Goal: Transaction & Acquisition: Register for event/course

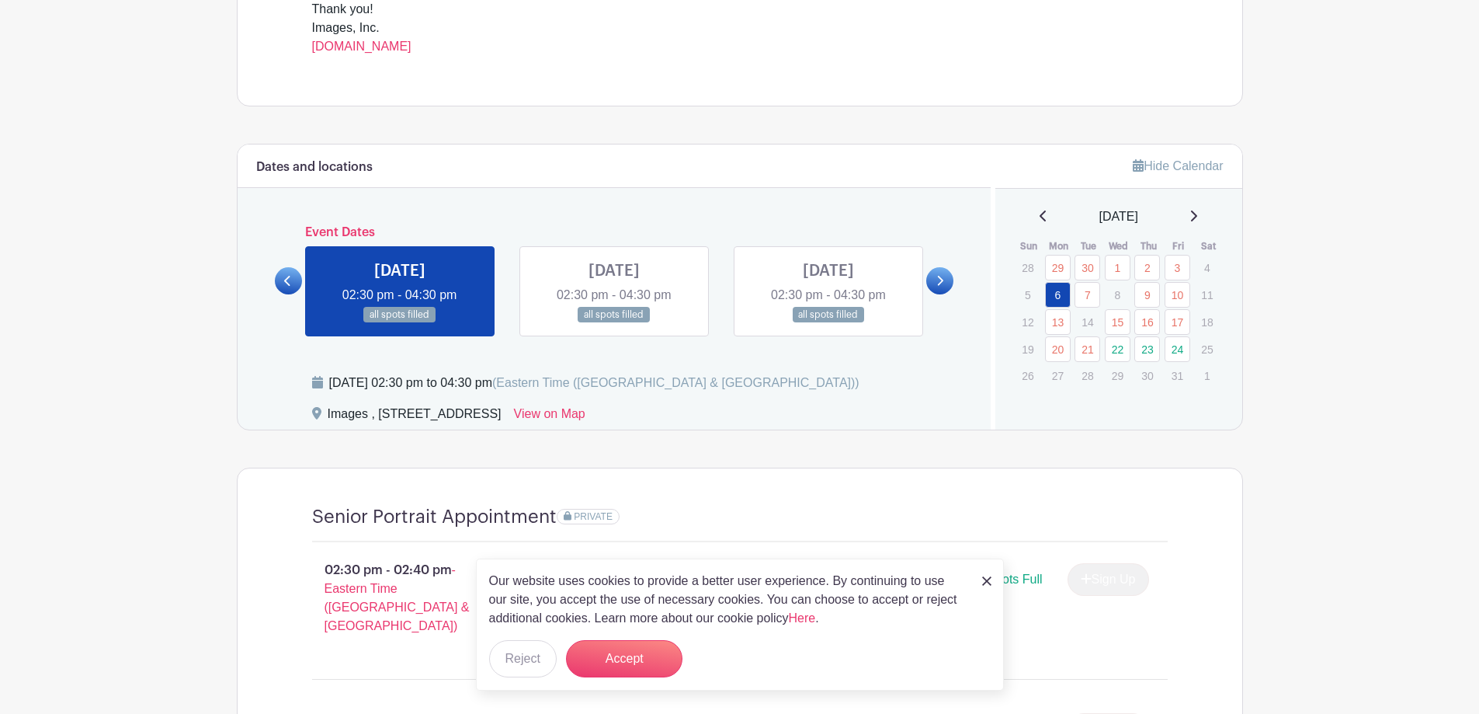
scroll to position [699, 0]
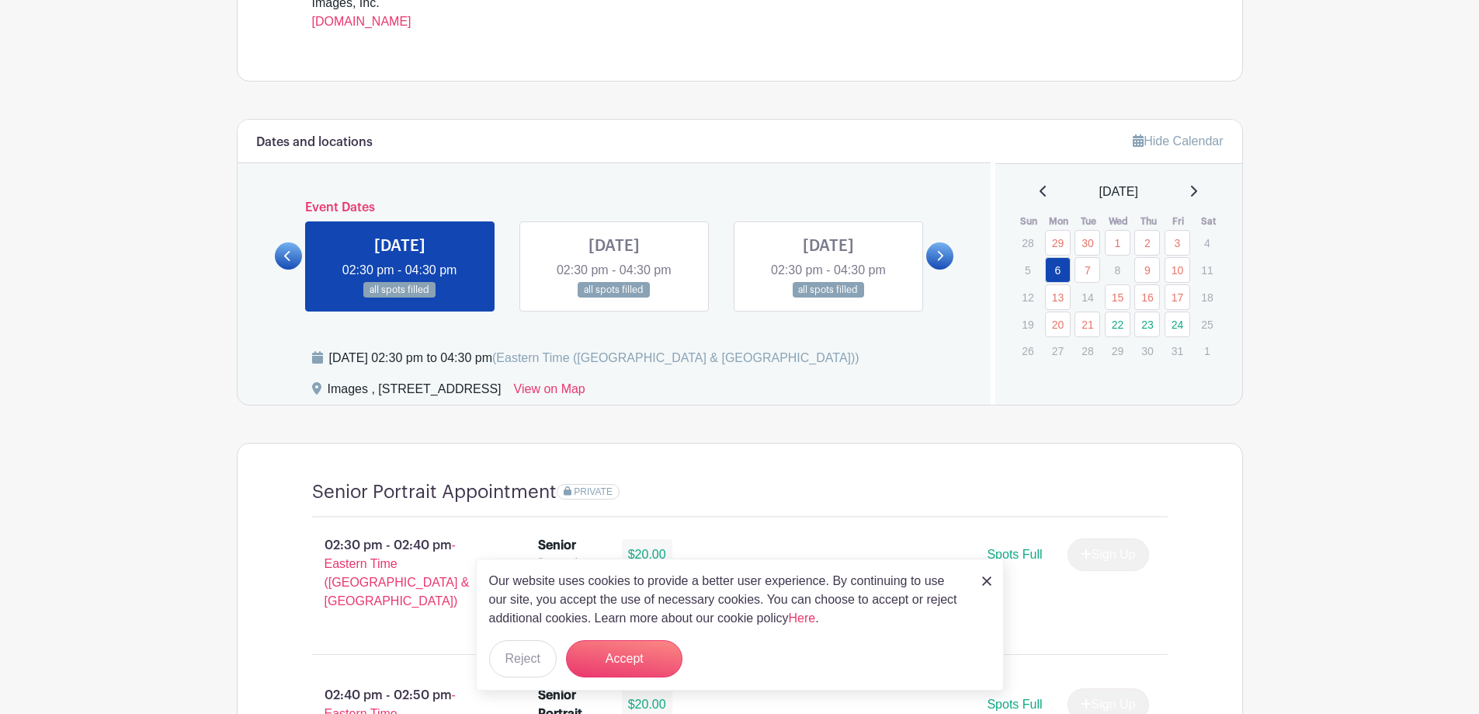
click at [985, 580] on img at bounding box center [986, 580] width 9 height 9
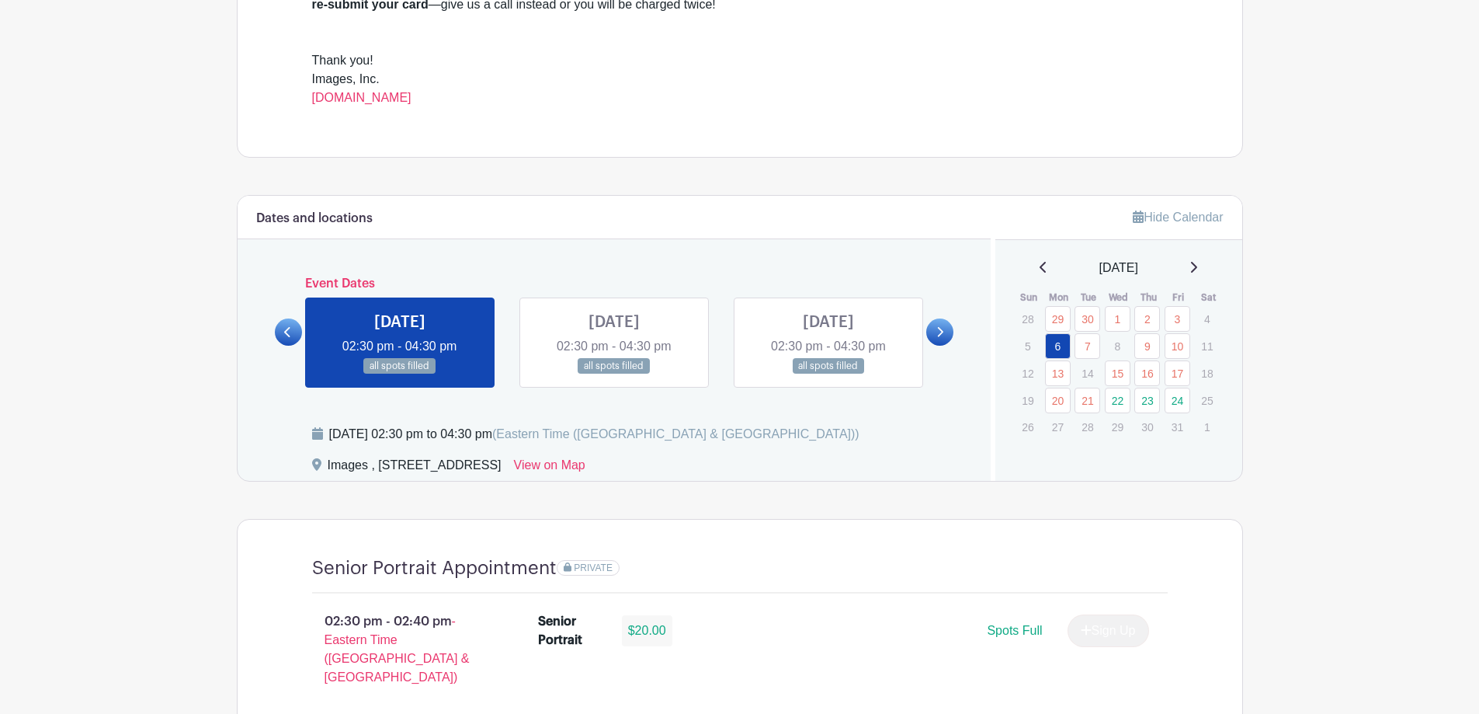
scroll to position [621, 0]
click at [939, 328] on icon at bounding box center [939, 334] width 7 height 12
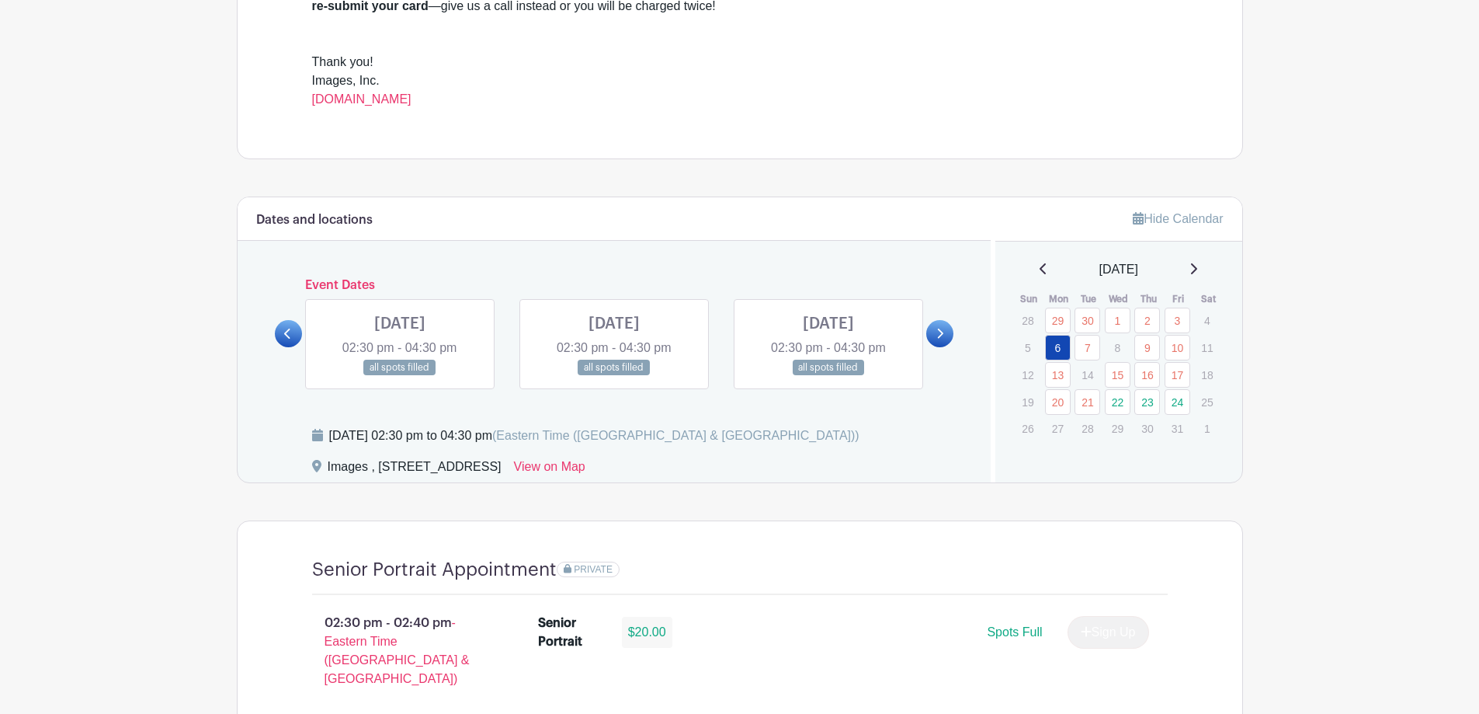
click at [939, 328] on icon at bounding box center [939, 334] width 7 height 12
click at [828, 376] on link at bounding box center [828, 376] width 0 height 0
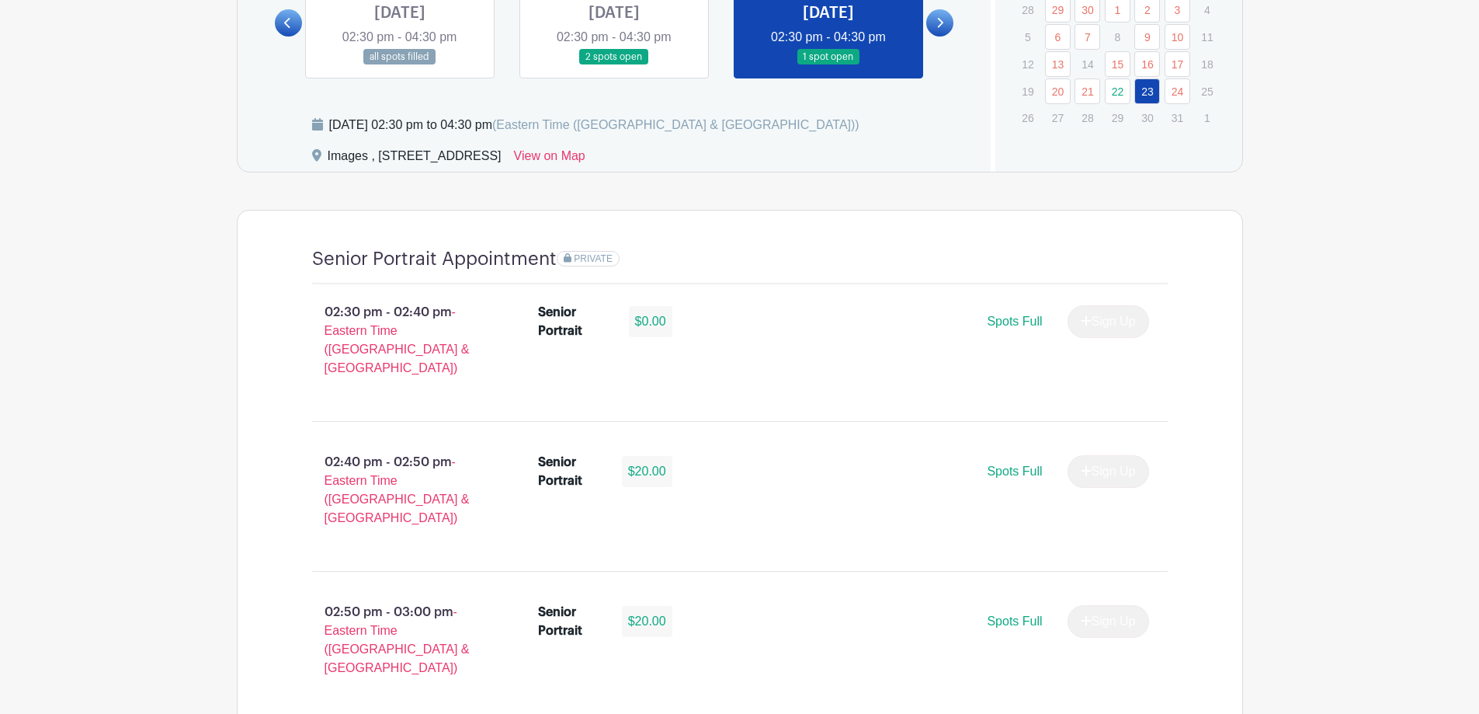
scroll to position [466, 0]
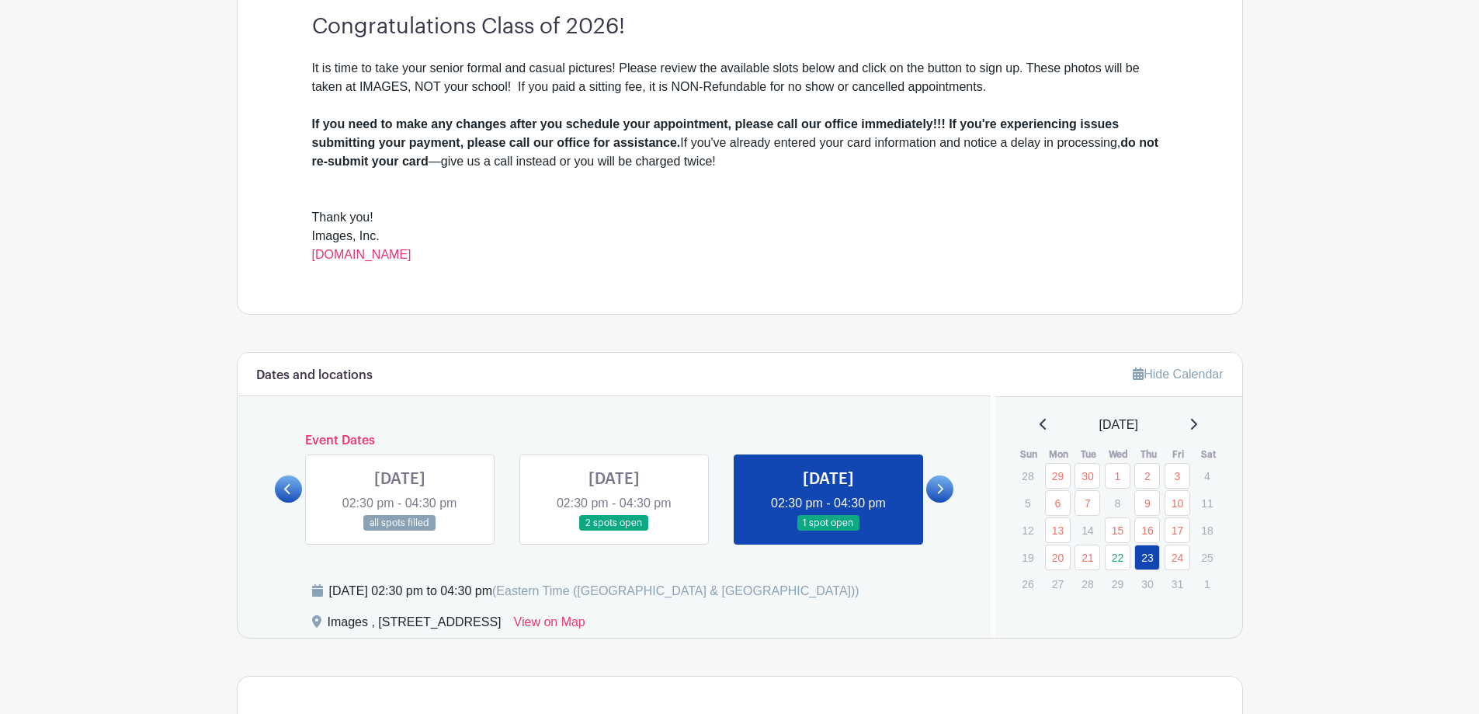
click at [1197, 429] on icon at bounding box center [1194, 424] width 8 height 12
click at [1197, 423] on icon at bounding box center [1194, 424] width 8 height 12
click at [1040, 426] on icon at bounding box center [1043, 424] width 6 height 11
click at [1040, 427] on icon at bounding box center [1043, 424] width 6 height 11
click at [1040, 423] on icon at bounding box center [1043, 424] width 6 height 11
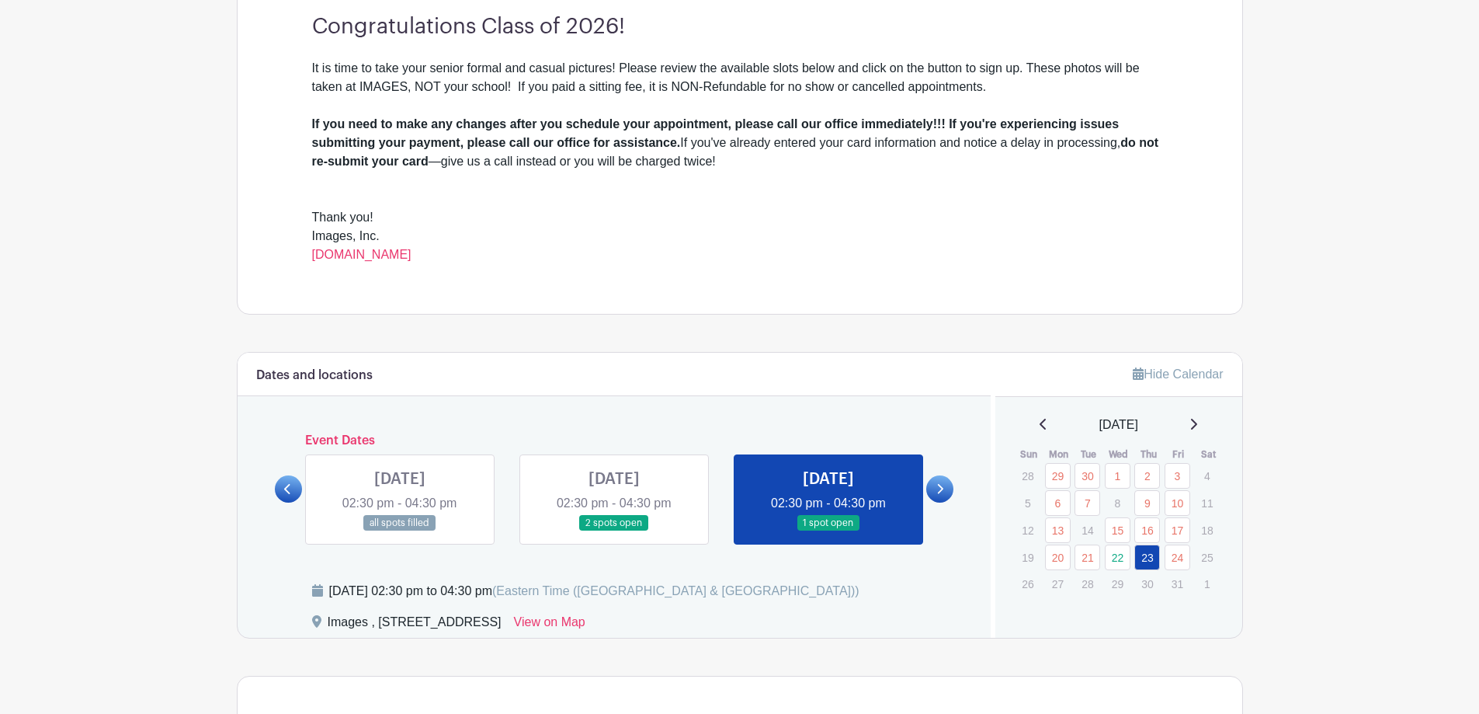
click at [946, 488] on link at bounding box center [939, 488] width 27 height 27
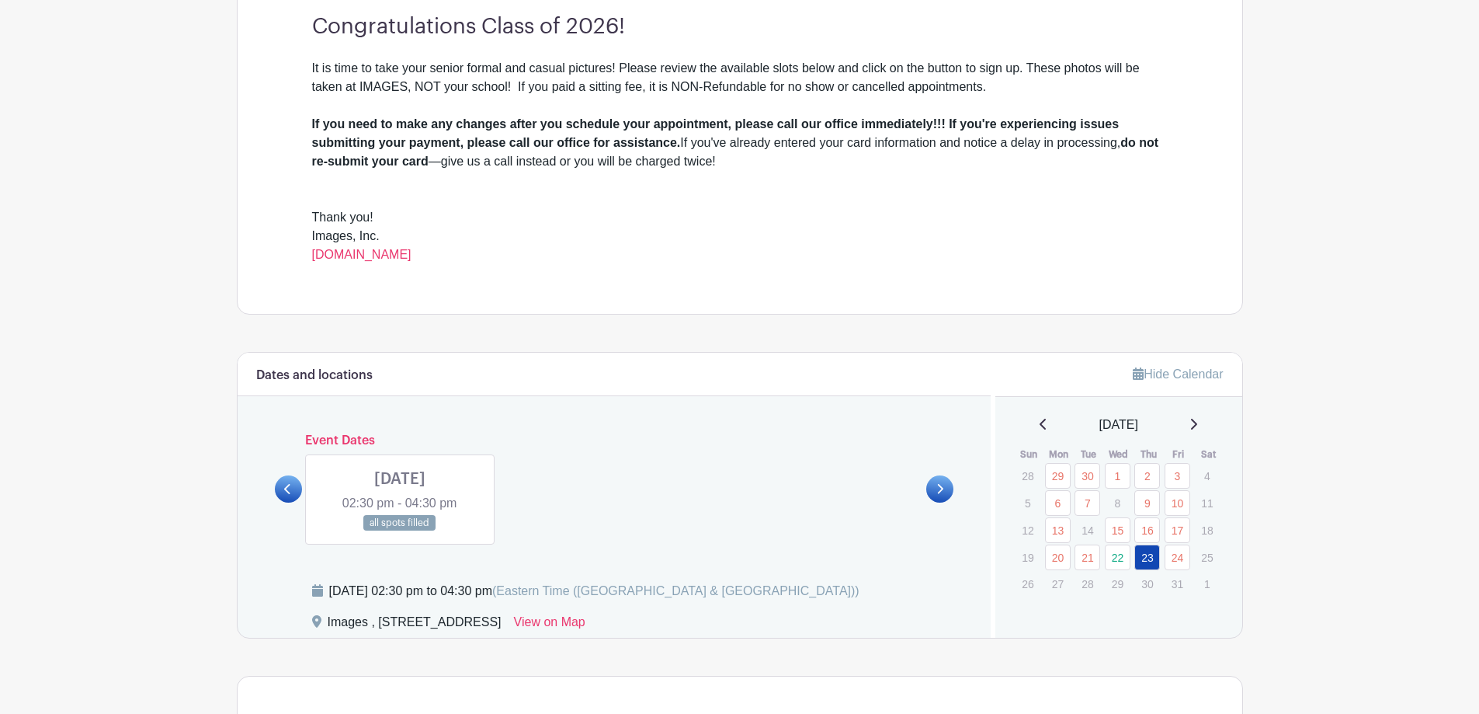
click at [287, 488] on icon at bounding box center [287, 489] width 7 height 12
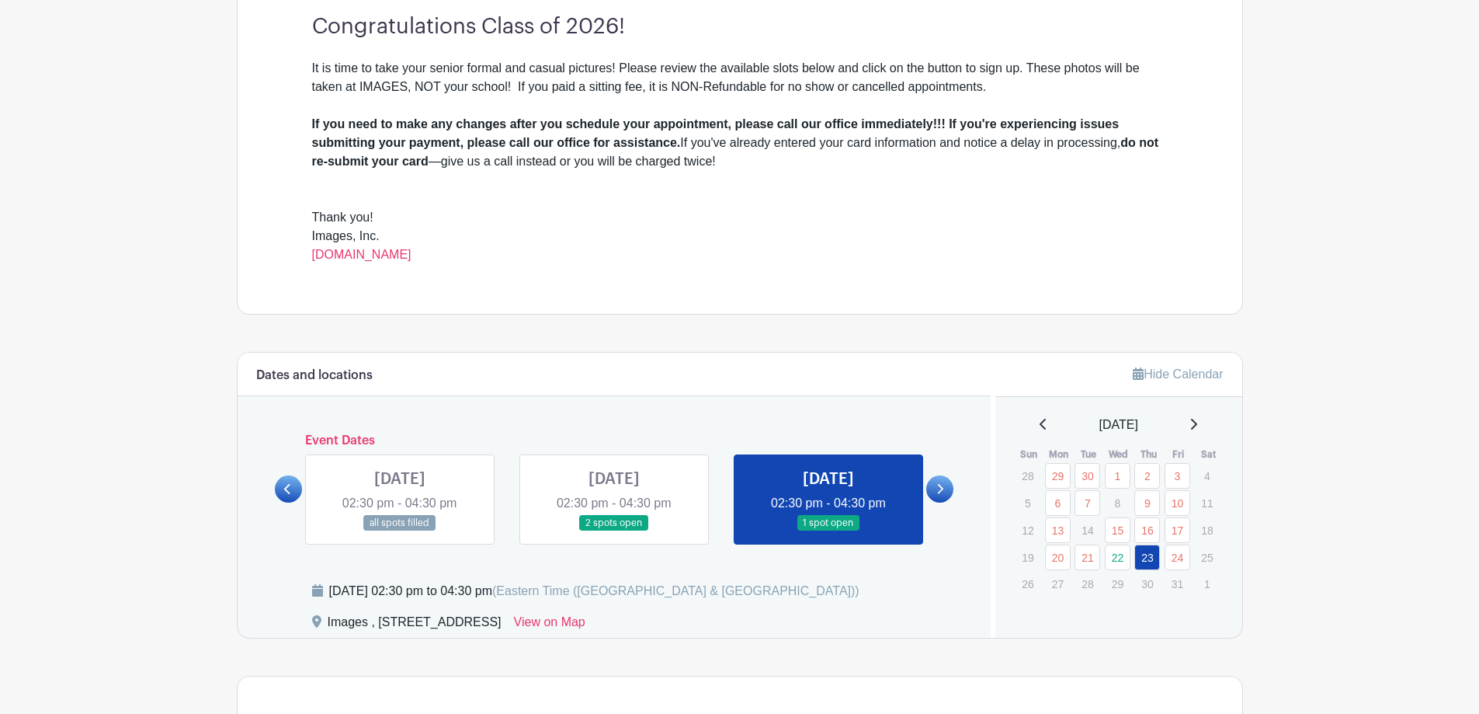
click at [614, 531] on link at bounding box center [614, 531] width 0 height 0
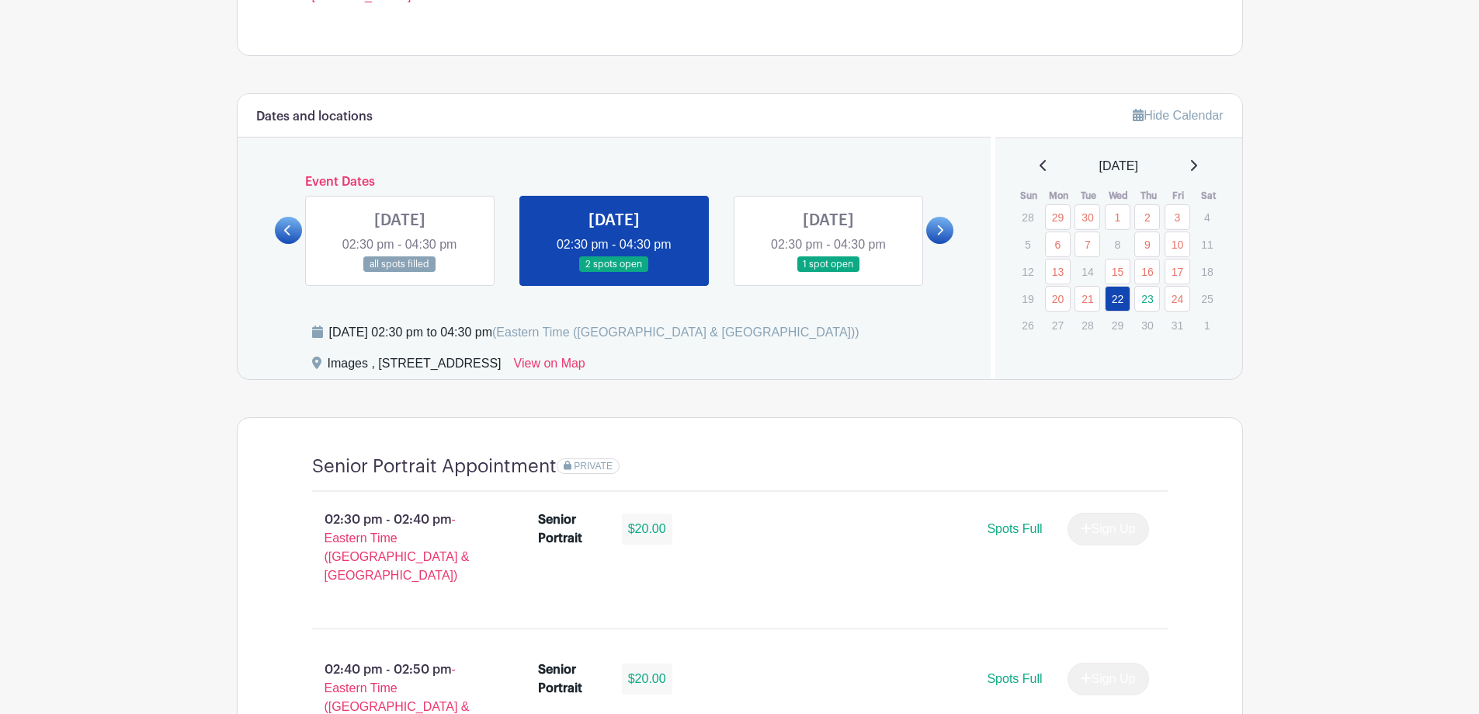
scroll to position [699, 0]
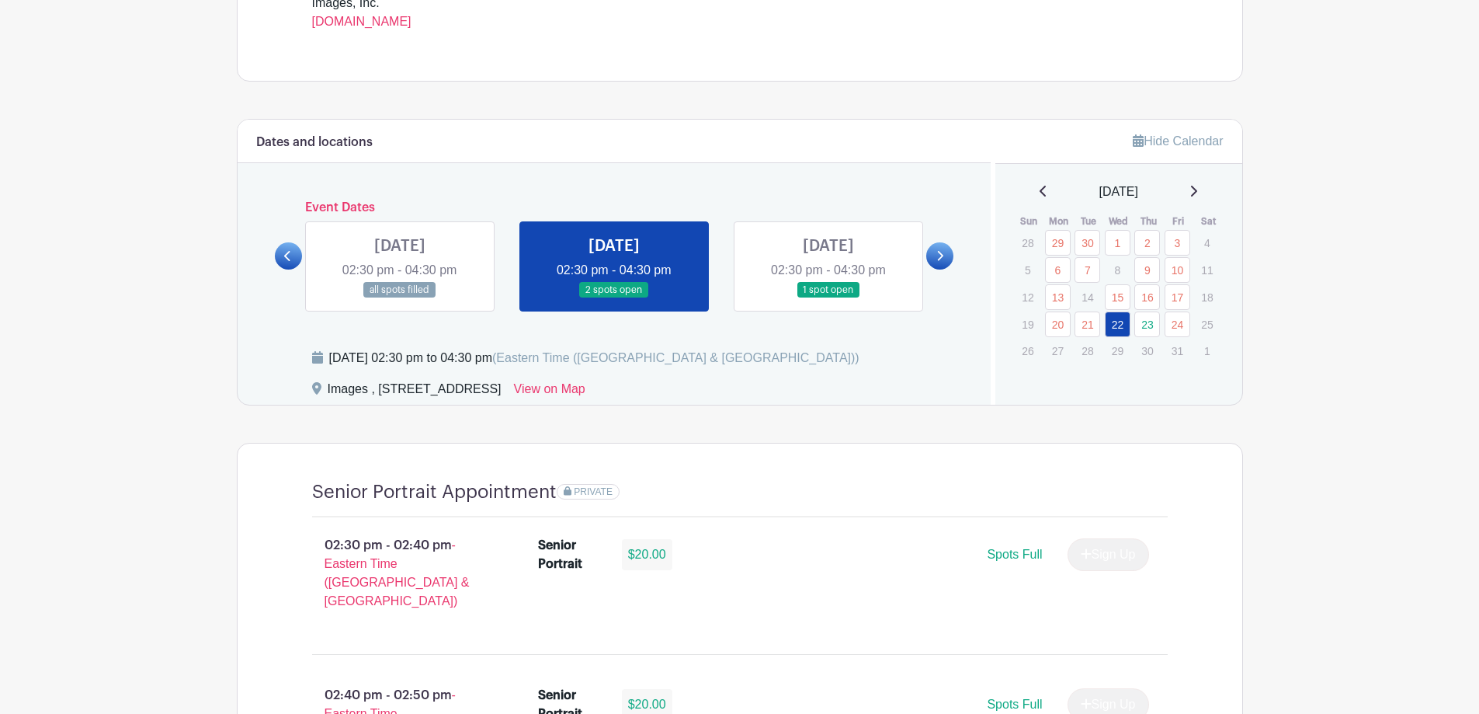
click at [828, 298] on link at bounding box center [828, 298] width 0 height 0
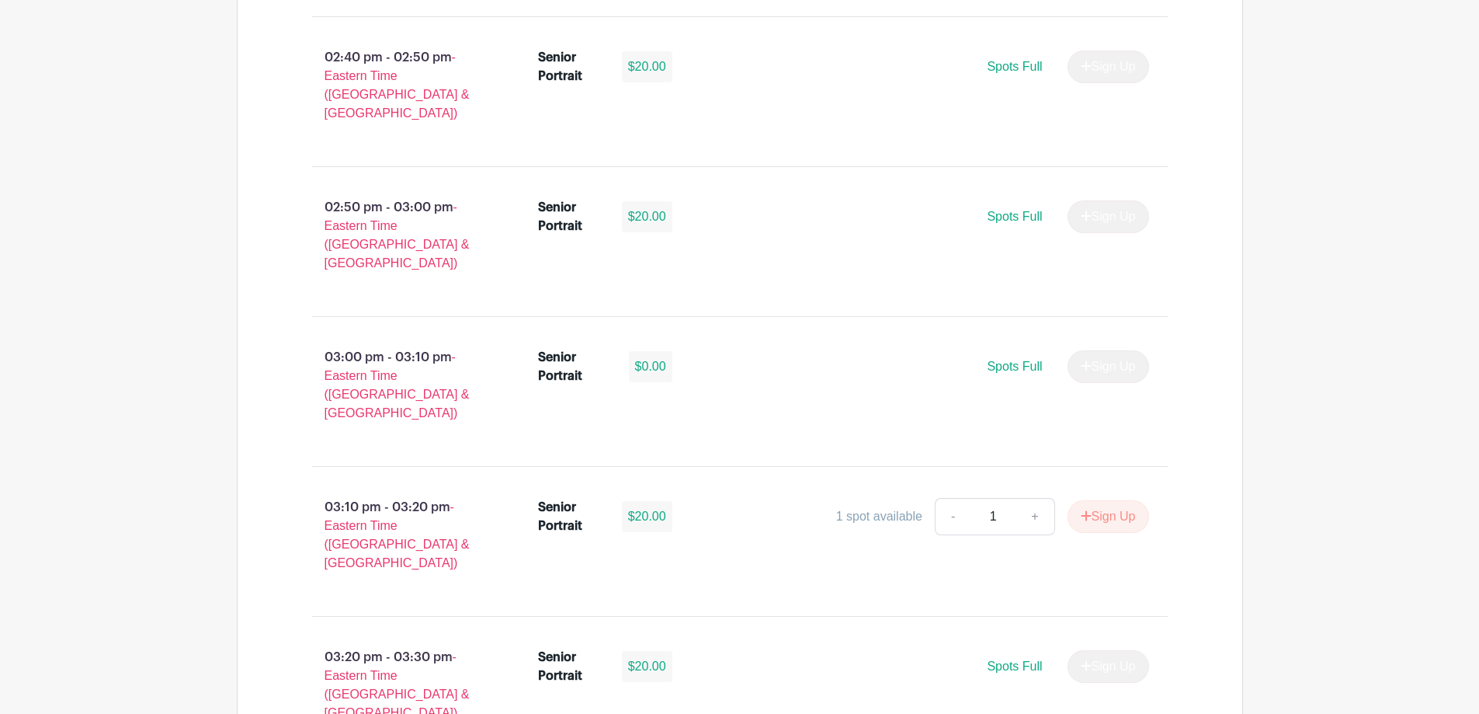
scroll to position [1475, 0]
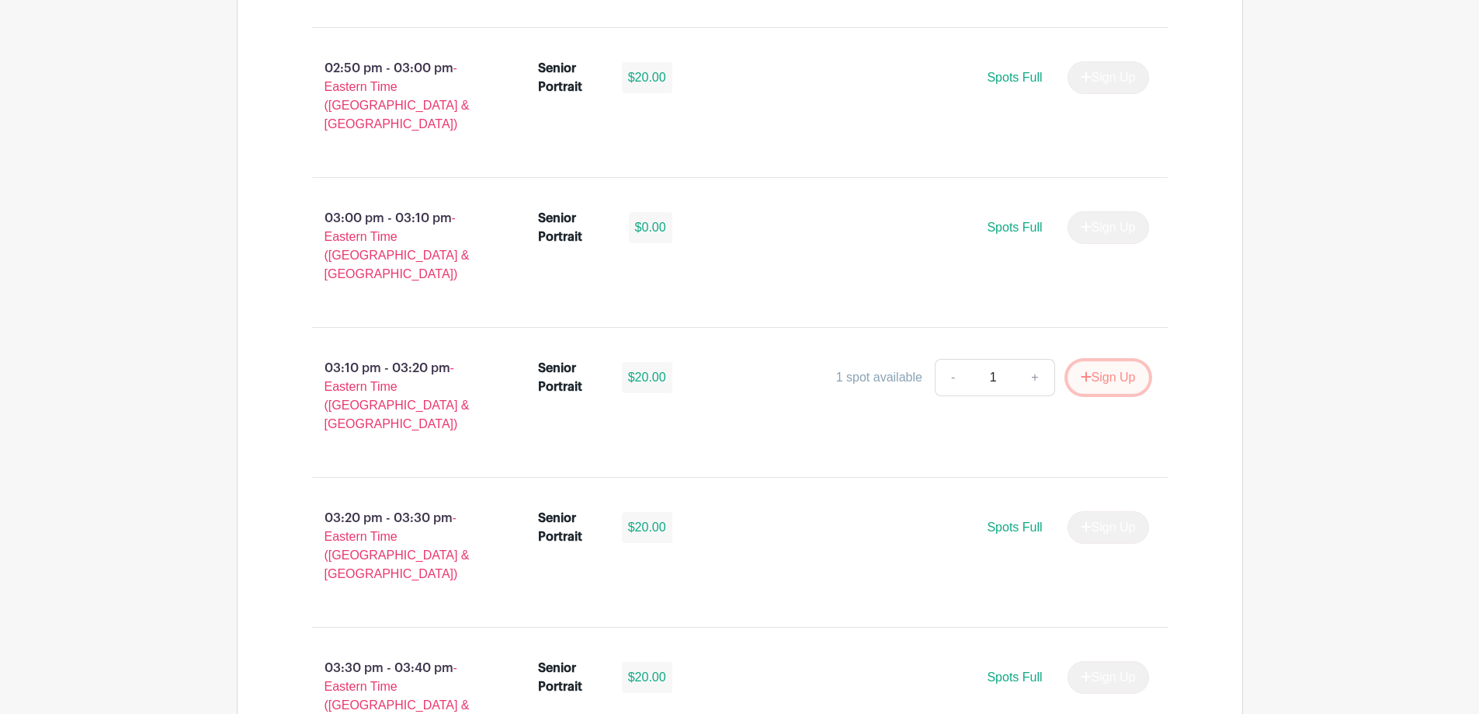
click at [1116, 361] on button "Sign Up" at bounding box center [1109, 377] width 82 height 33
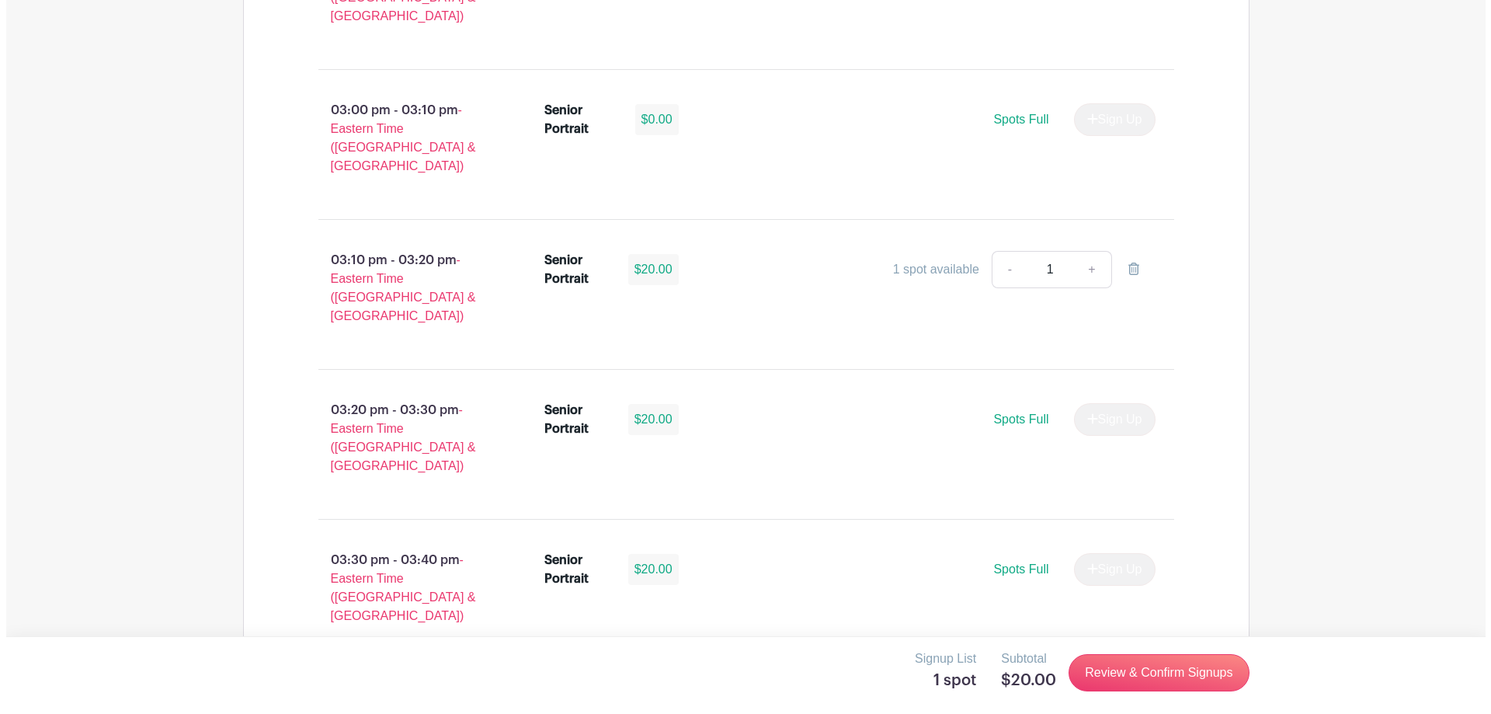
scroll to position [1708, 0]
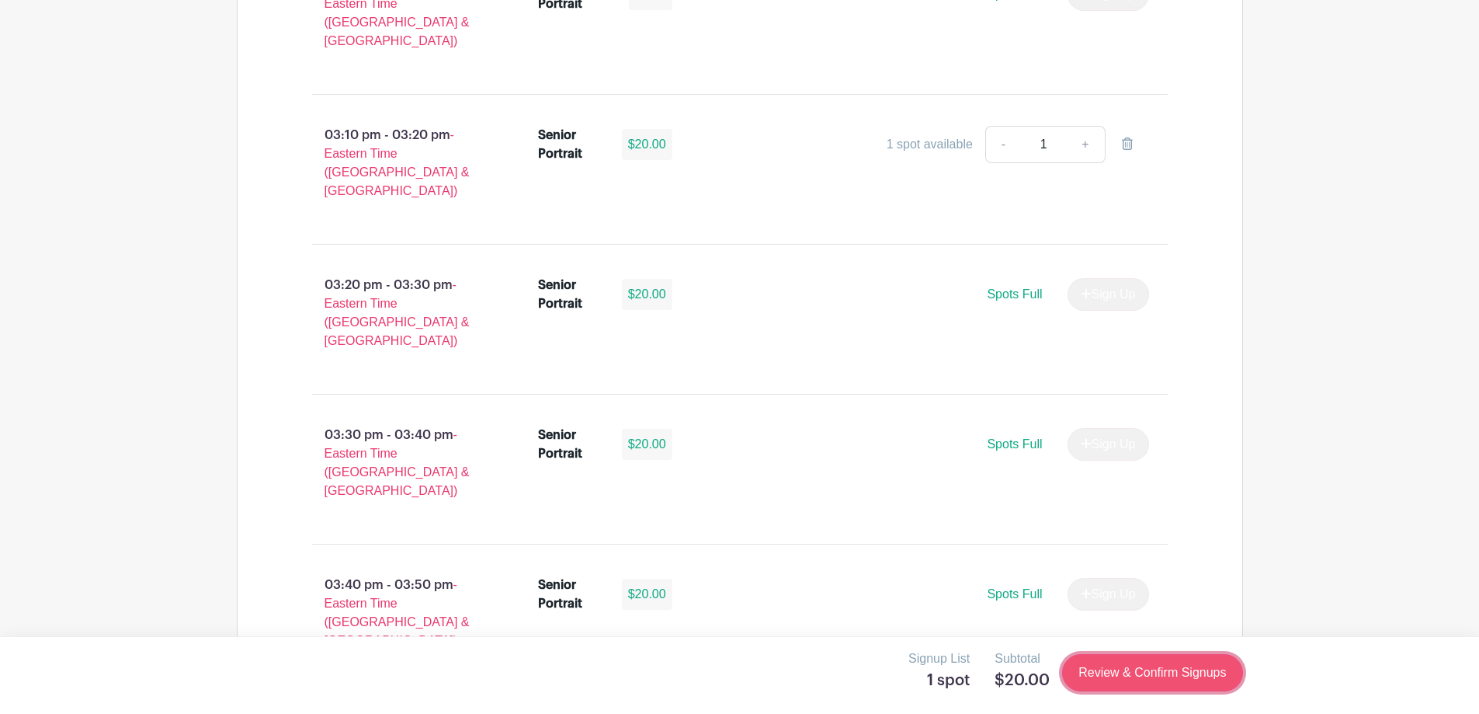
click at [1117, 672] on link "Review & Confirm Signups" at bounding box center [1152, 672] width 180 height 37
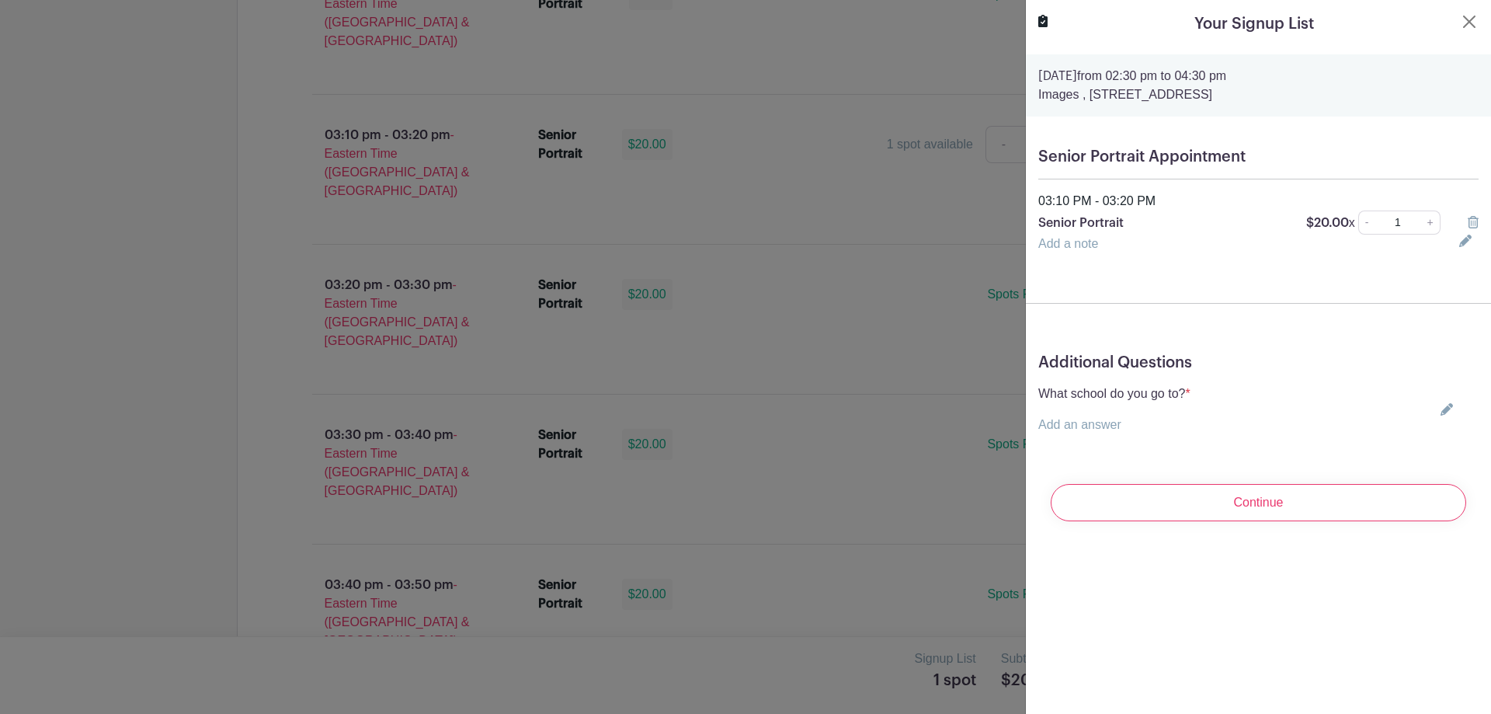
click at [1219, 419] on div "What school do you go to? * Add an answer Choose your answer [GEOGRAPHIC_DATA] …" at bounding box center [1258, 409] width 440 height 50
click at [1440, 409] on icon at bounding box center [1446, 409] width 12 height 12
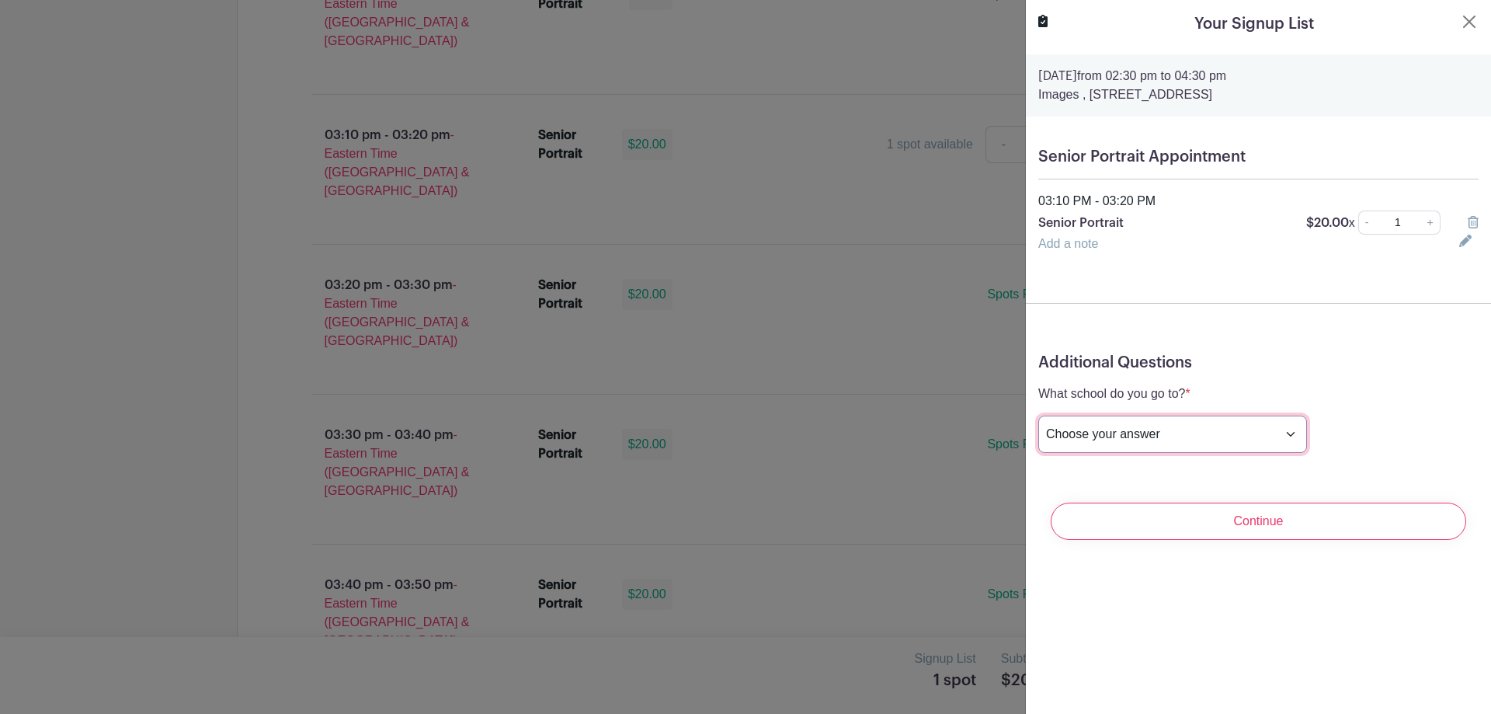
click at [1182, 438] on select "Choose your answer [GEOGRAPHIC_DATA] High [PERSON_NAME] High [PERSON_NAME] High…" at bounding box center [1172, 433] width 269 height 37
select select "3938"
click at [1038, 415] on select "Choose your answer [GEOGRAPHIC_DATA] High [PERSON_NAME] High [PERSON_NAME] High…" at bounding box center [1172, 433] width 269 height 37
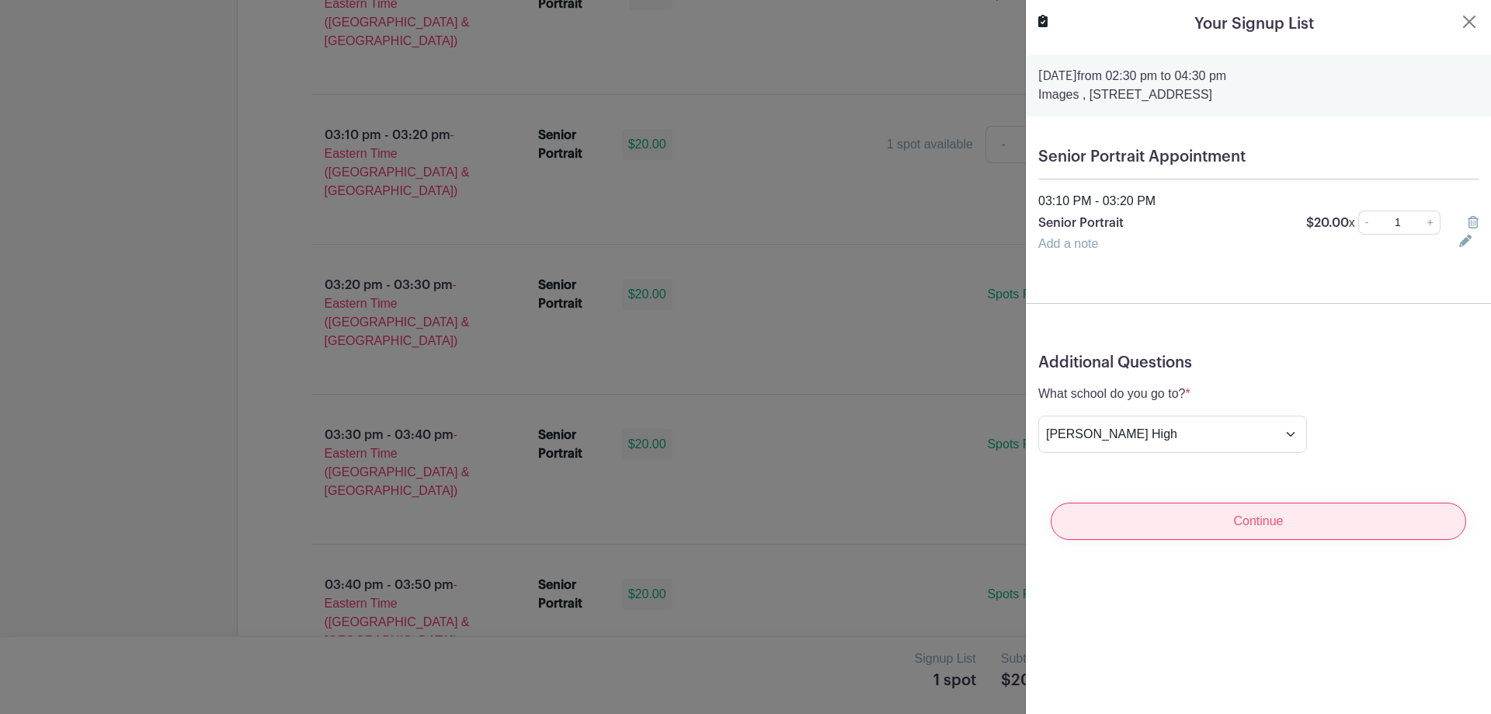
click at [1176, 516] on input "Continue" at bounding box center [1258, 520] width 415 height 37
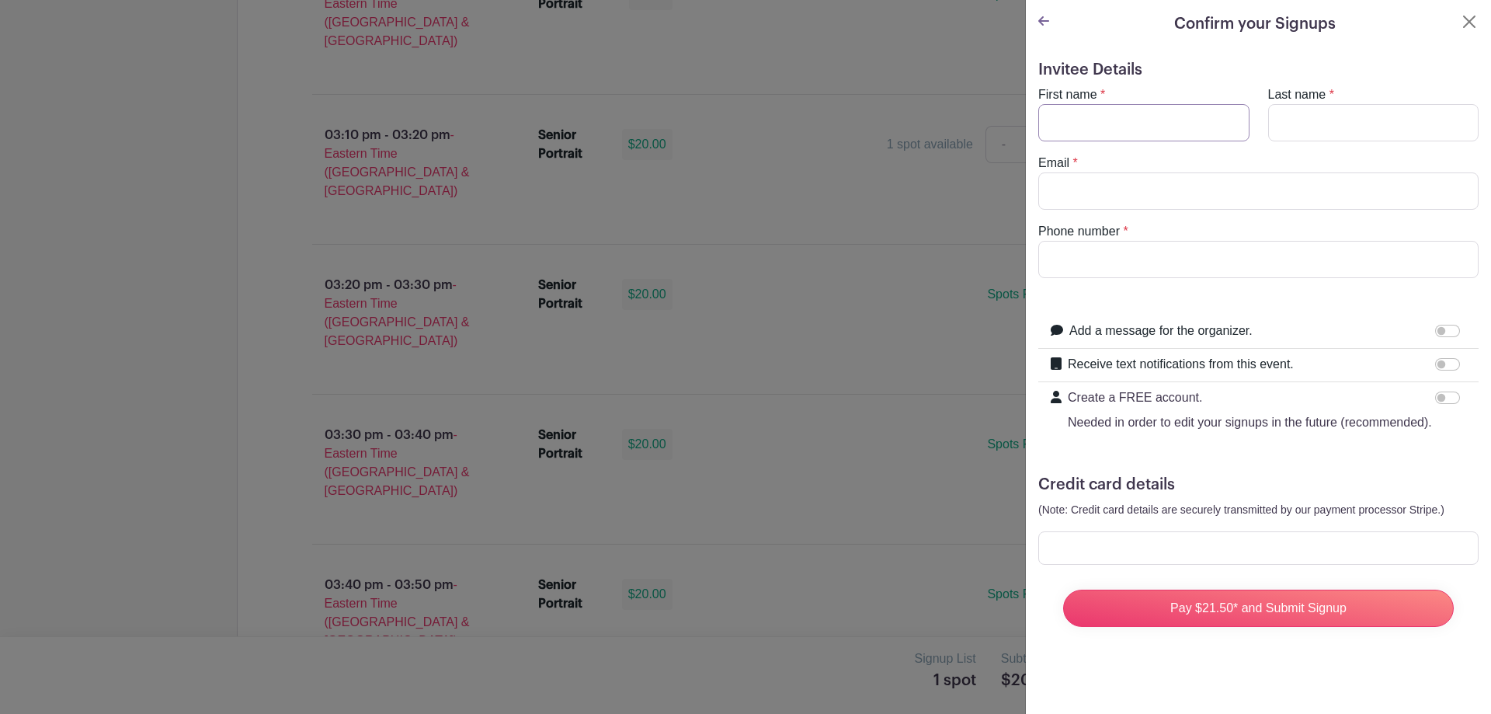
click at [1177, 113] on input "First name" at bounding box center [1143, 122] width 211 height 37
type input "[PERSON_NAME]"
type input "Korfmann"
type input "[EMAIL_ADDRESS][DOMAIN_NAME]"
type input "4348515199"
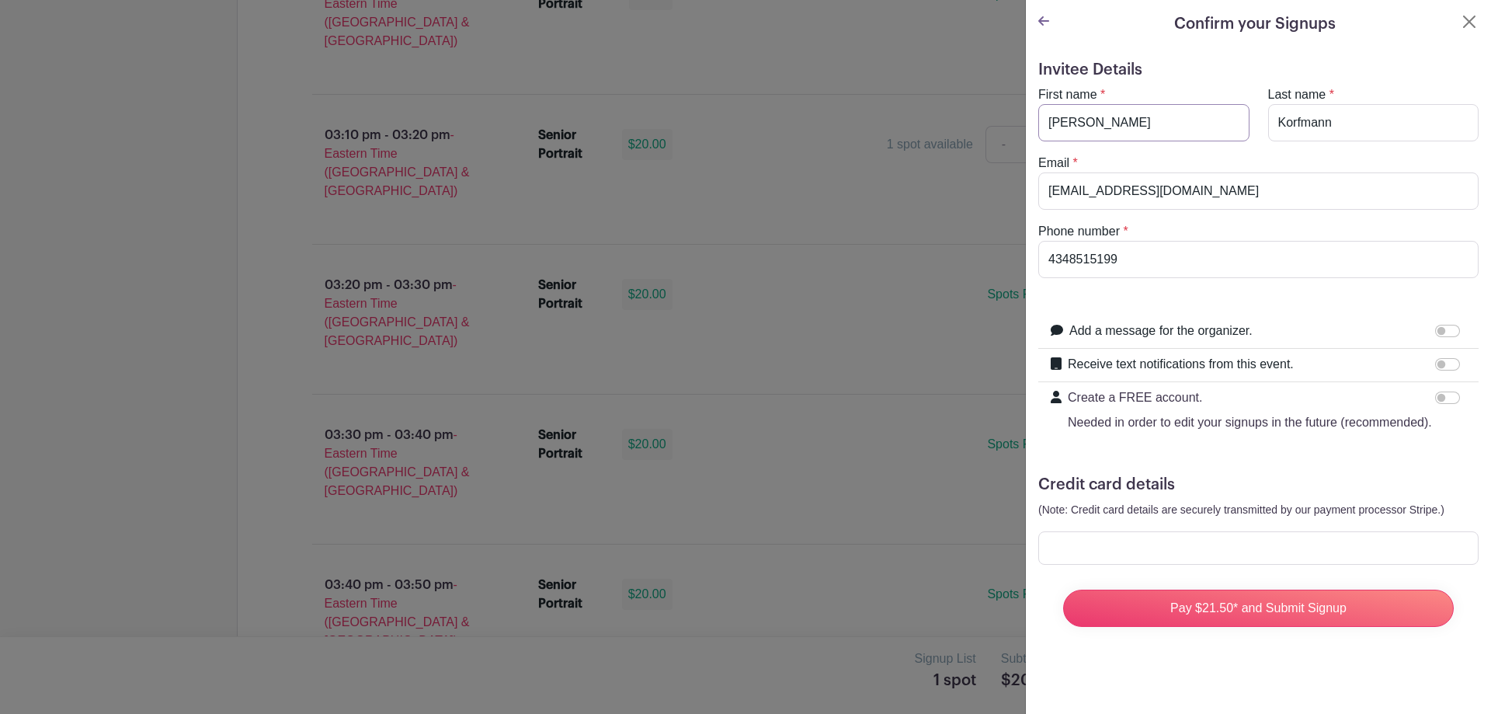
type input "[PERSON_NAME]"
click at [1119, 301] on form "Invitee Details First name * [PERSON_NAME] Last name * [PERSON_NAME] Email * [E…" at bounding box center [1258, 350] width 440 height 578
click at [1435, 360] on input "Receive text notifications from this event." at bounding box center [1447, 364] width 25 height 12
checkbox input "true"
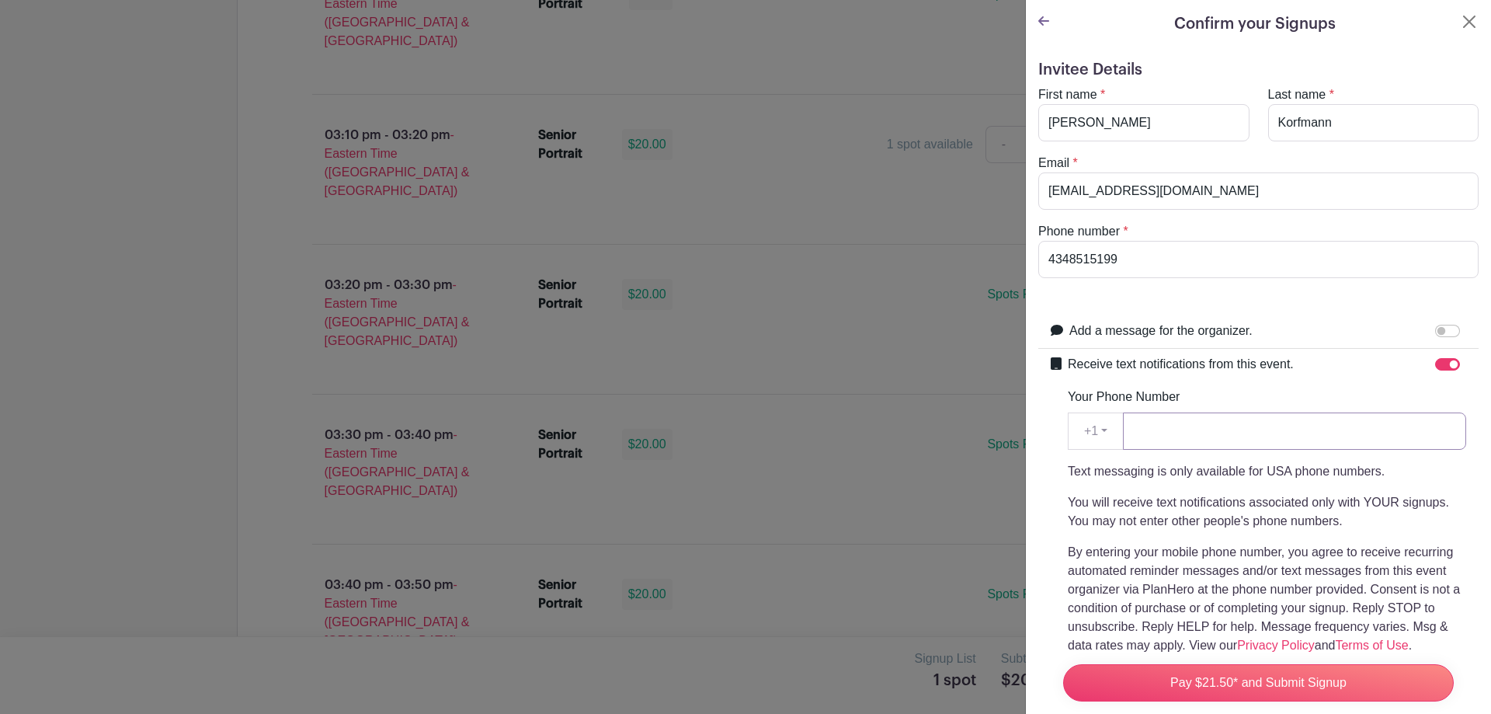
click at [1204, 431] on input "Your Phone Number" at bounding box center [1294, 430] width 343 height 37
type input "4348515199"
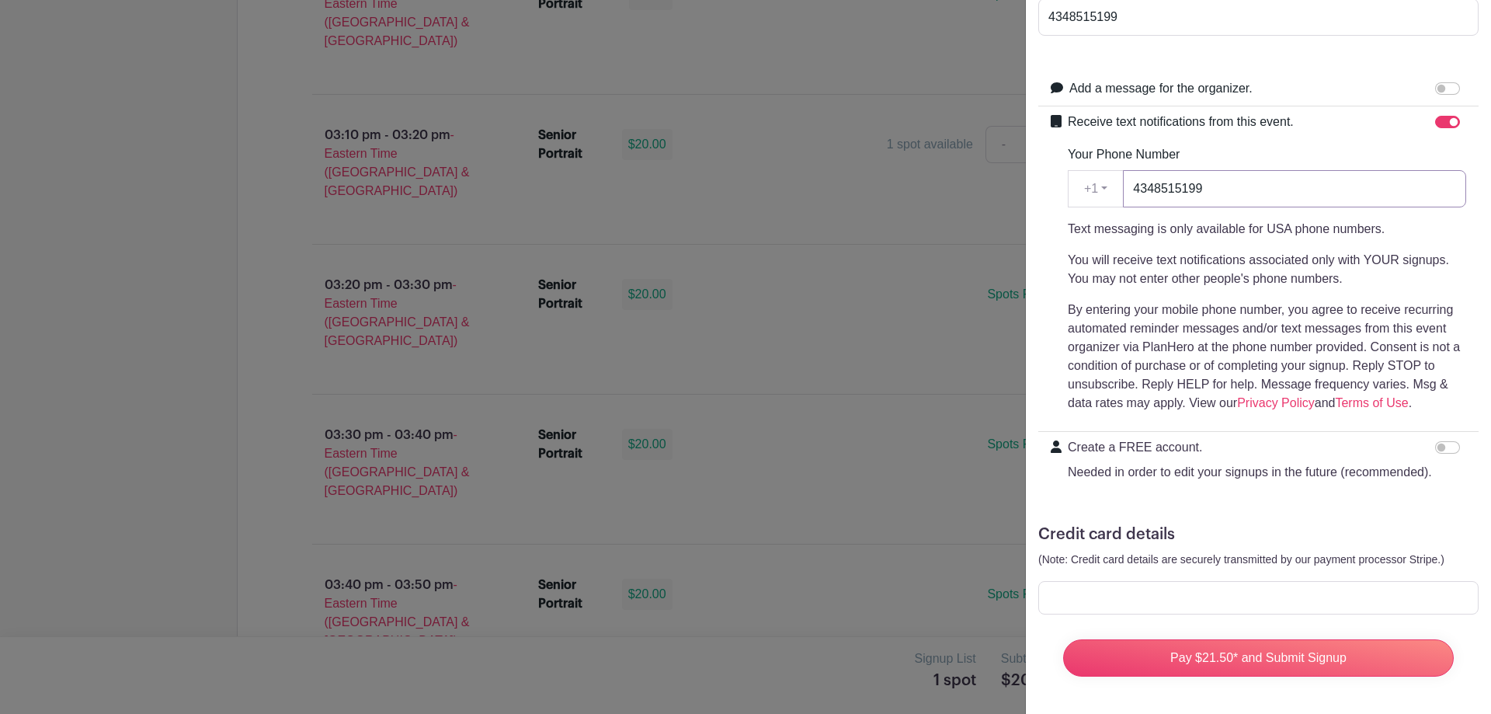
scroll to position [273, 0]
click at [1435, 441] on input "Create a FREE account. Needed in order to edit your signups in the future (reco…" at bounding box center [1447, 447] width 25 height 12
checkbox input "true"
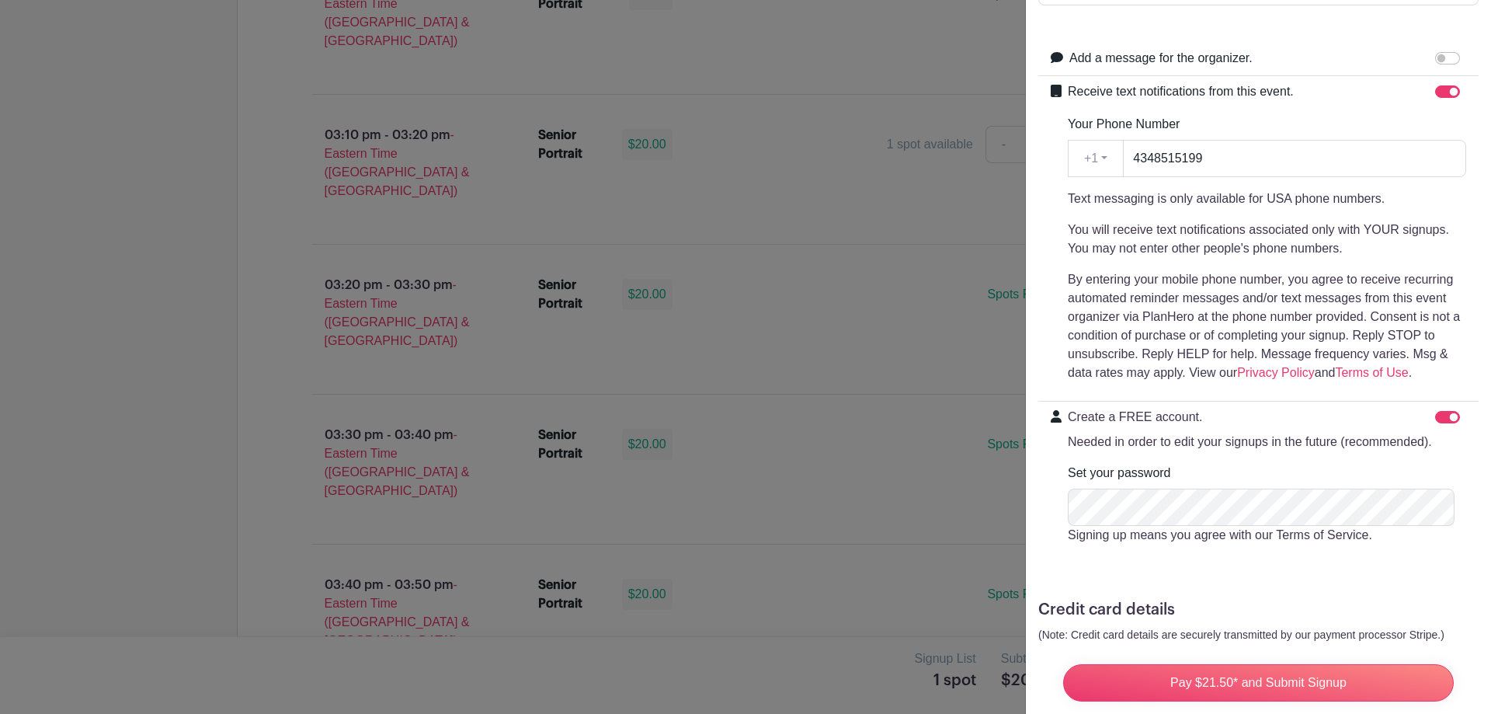
click at [1167, 585] on form "Invitee Details First name * [PERSON_NAME] Last name * [PERSON_NAME] Email * [E…" at bounding box center [1258, 276] width 440 height 976
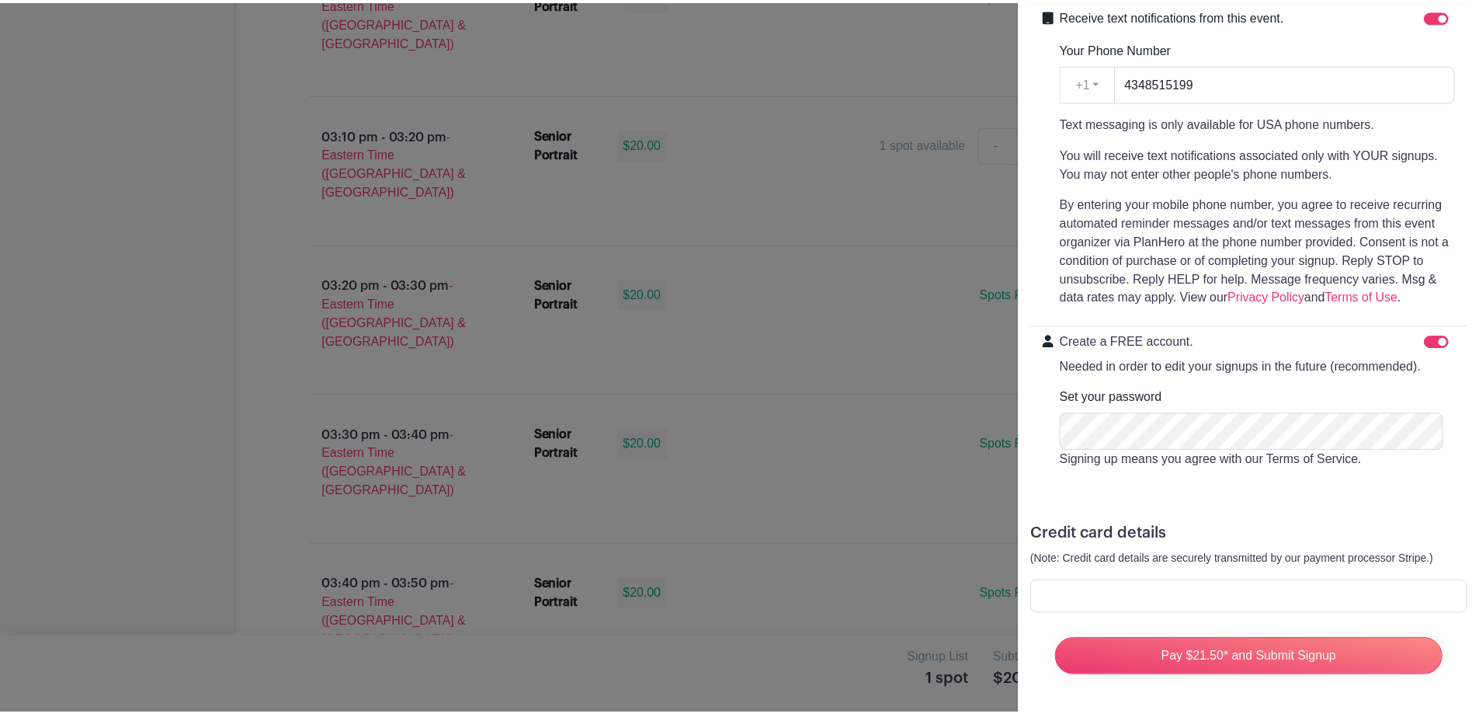
scroll to position [378, 0]
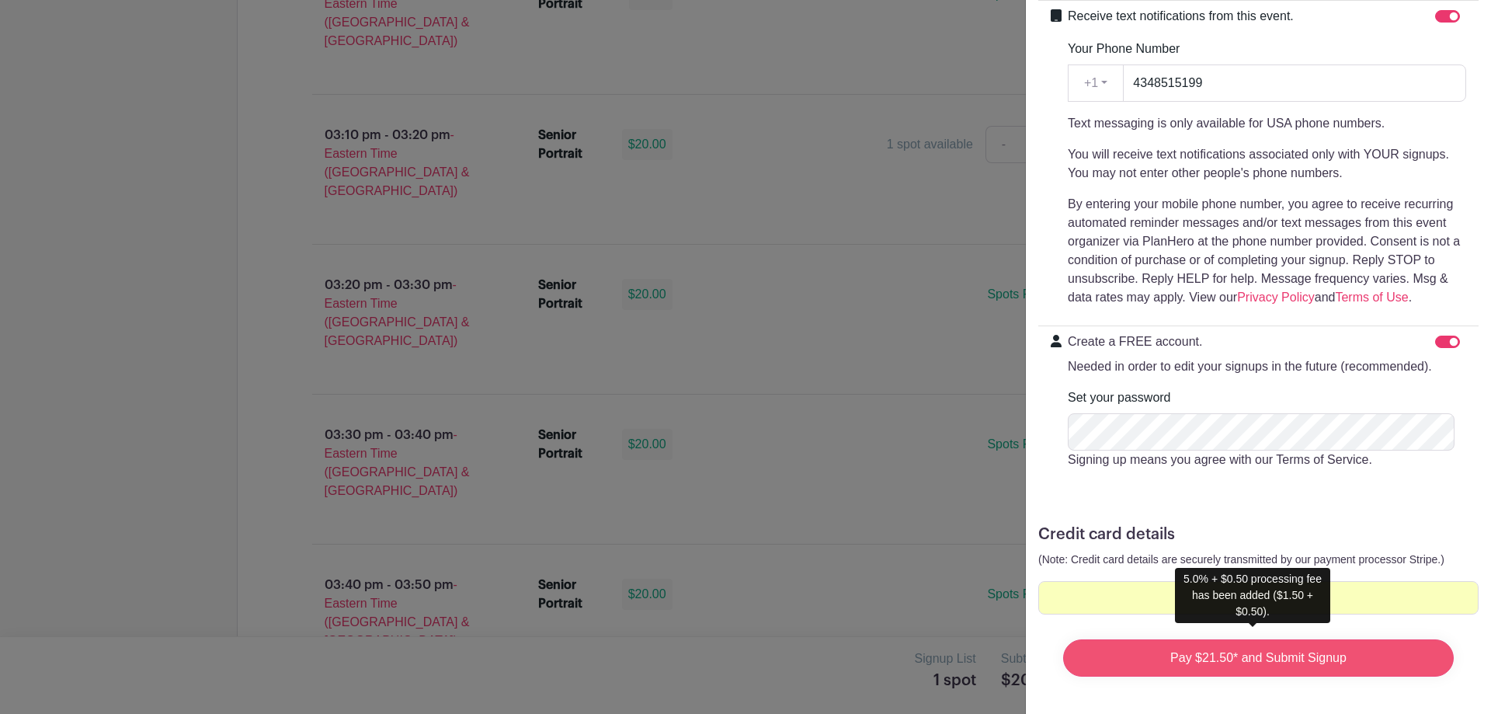
click at [1292, 648] on input "Pay $21.50* and Submit Signup" at bounding box center [1258, 657] width 391 height 37
click at [1258, 639] on input "Pay $21.50* and Submit Signup" at bounding box center [1258, 657] width 391 height 37
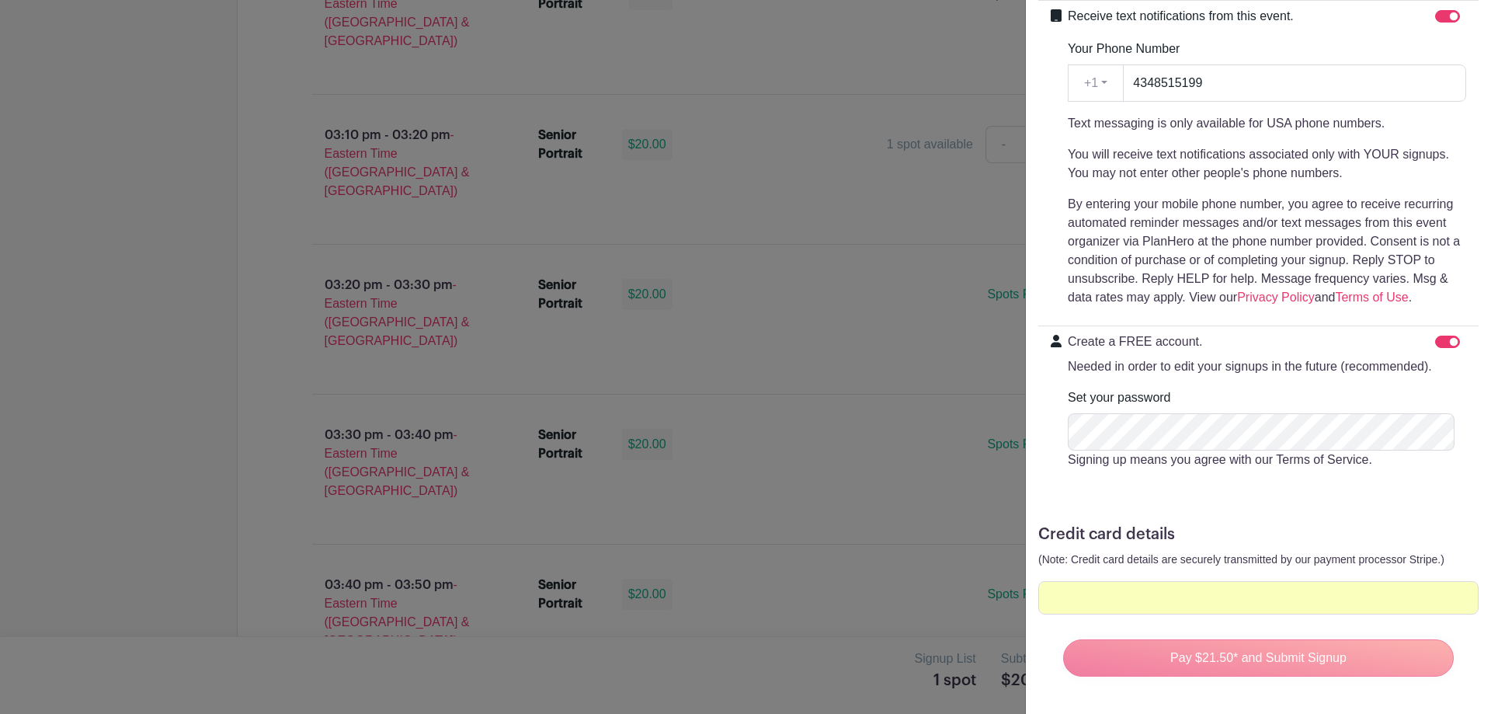
click at [1263, 651] on div "Pay $21.50* and Submit Signup" at bounding box center [1258, 658] width 415 height 62
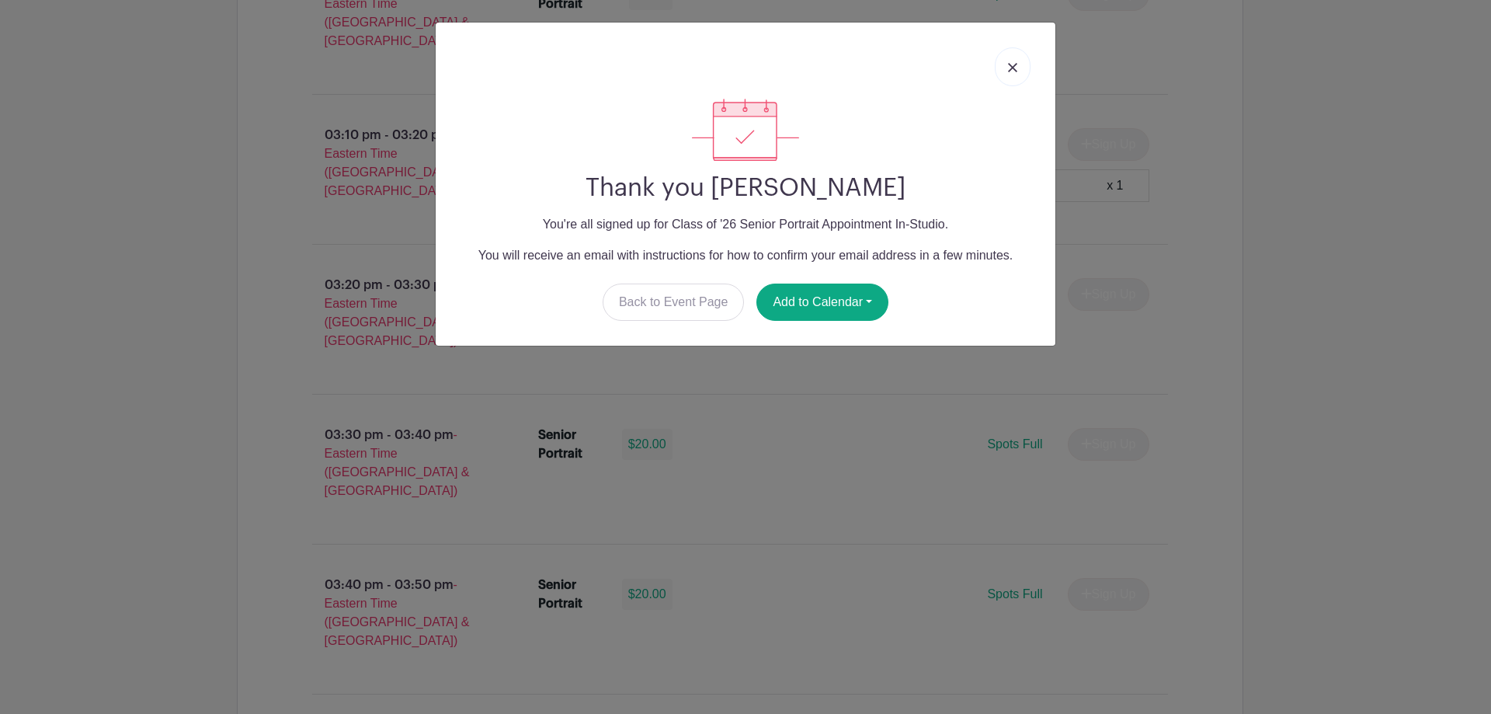
click at [1015, 69] on img at bounding box center [1012, 67] width 9 height 9
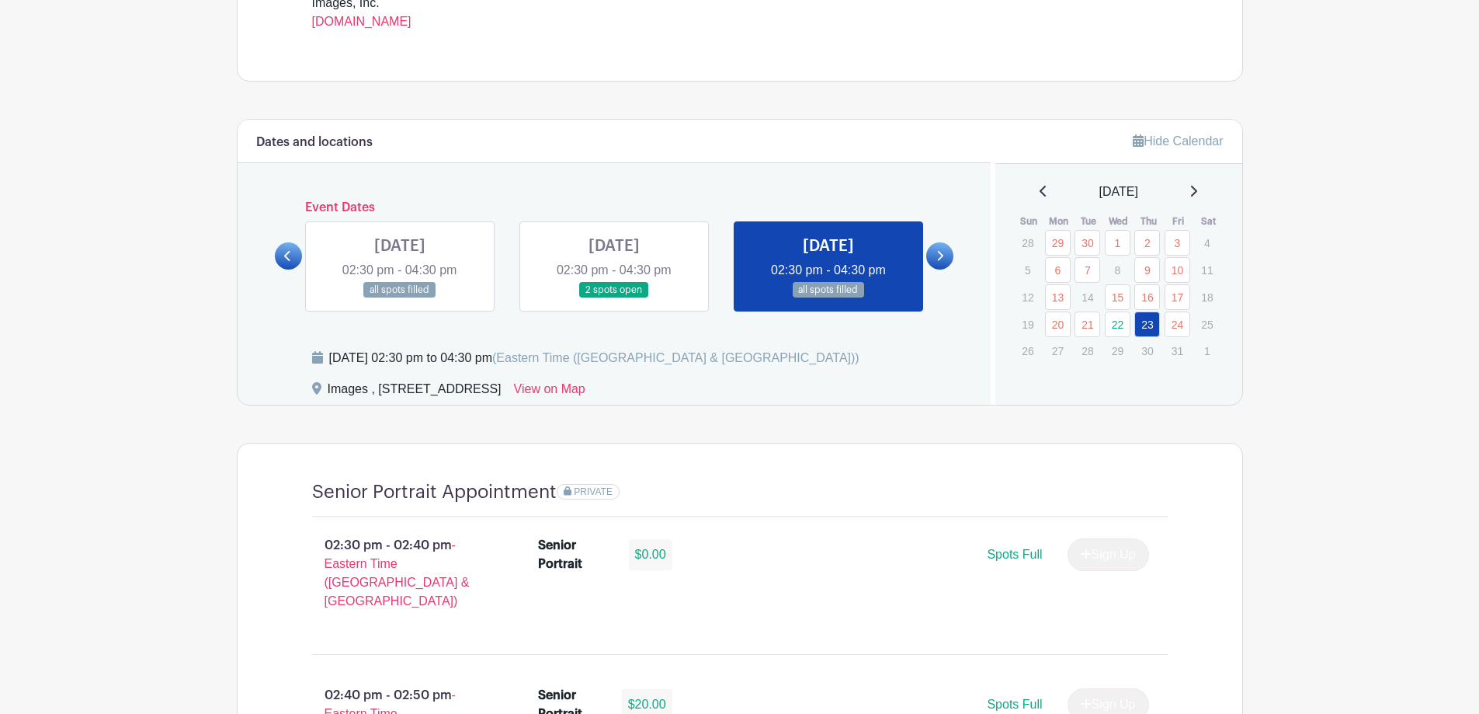
scroll to position [776, 0]
